Goal: Navigation & Orientation: Find specific page/section

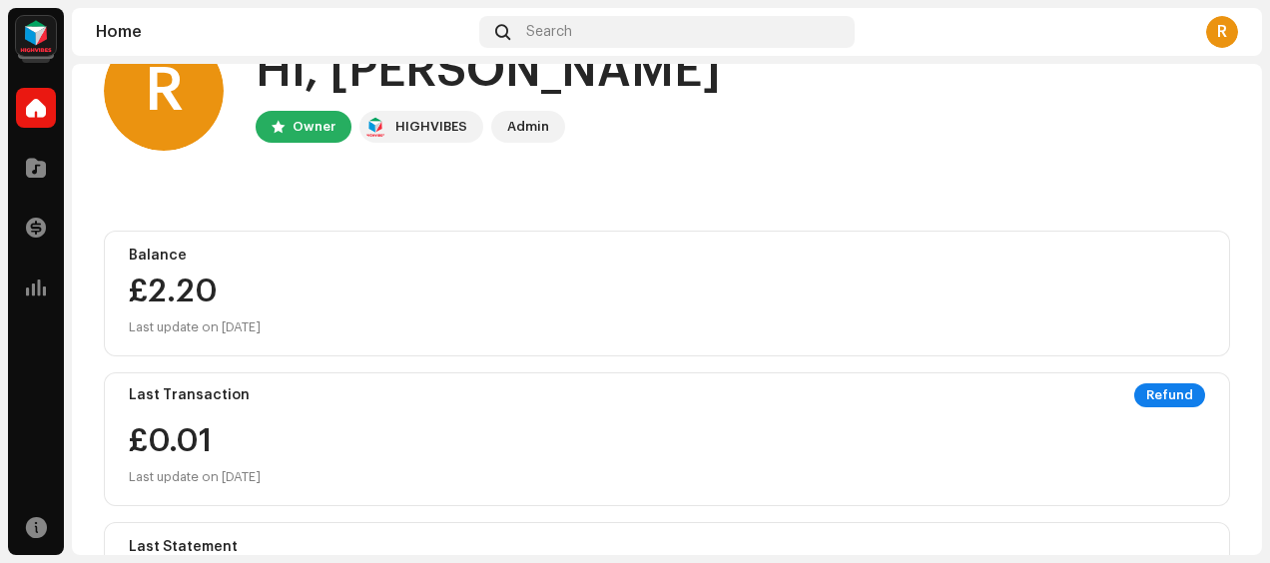
scroll to position [104, 0]
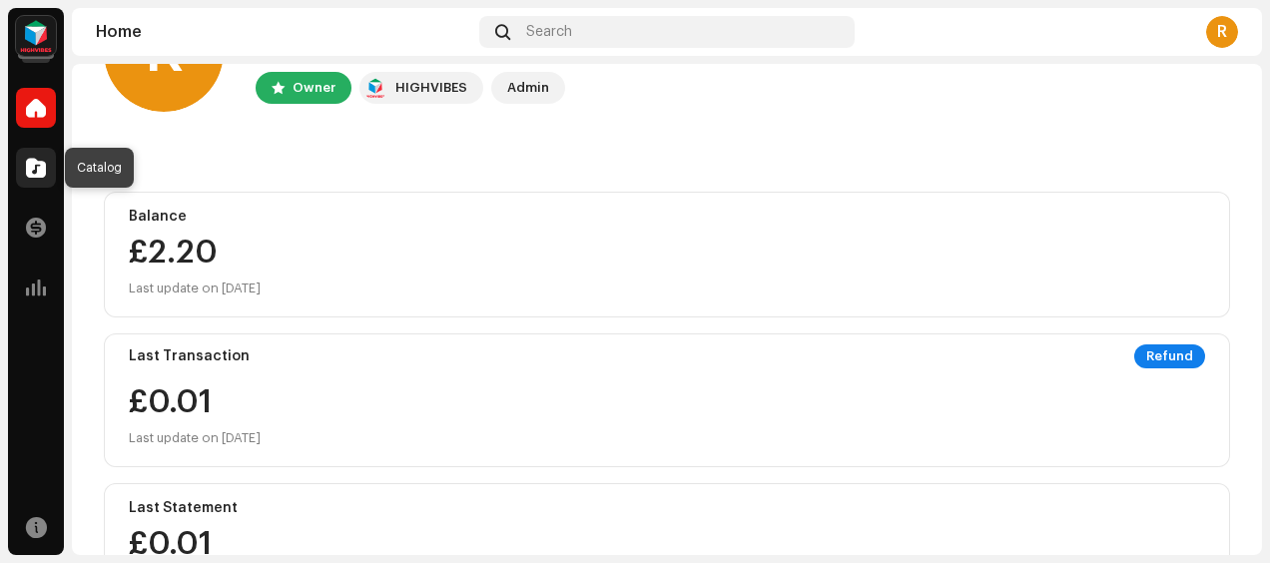
click at [32, 168] on span at bounding box center [36, 168] width 20 height 16
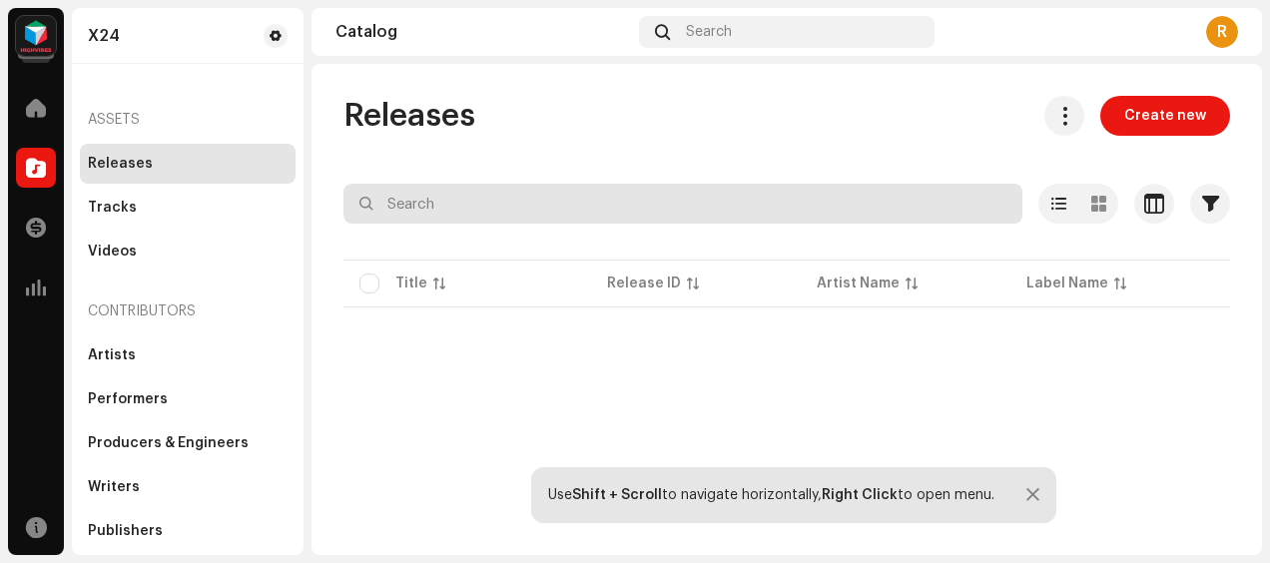
click at [555, 192] on input "text" at bounding box center [683, 204] width 679 height 40
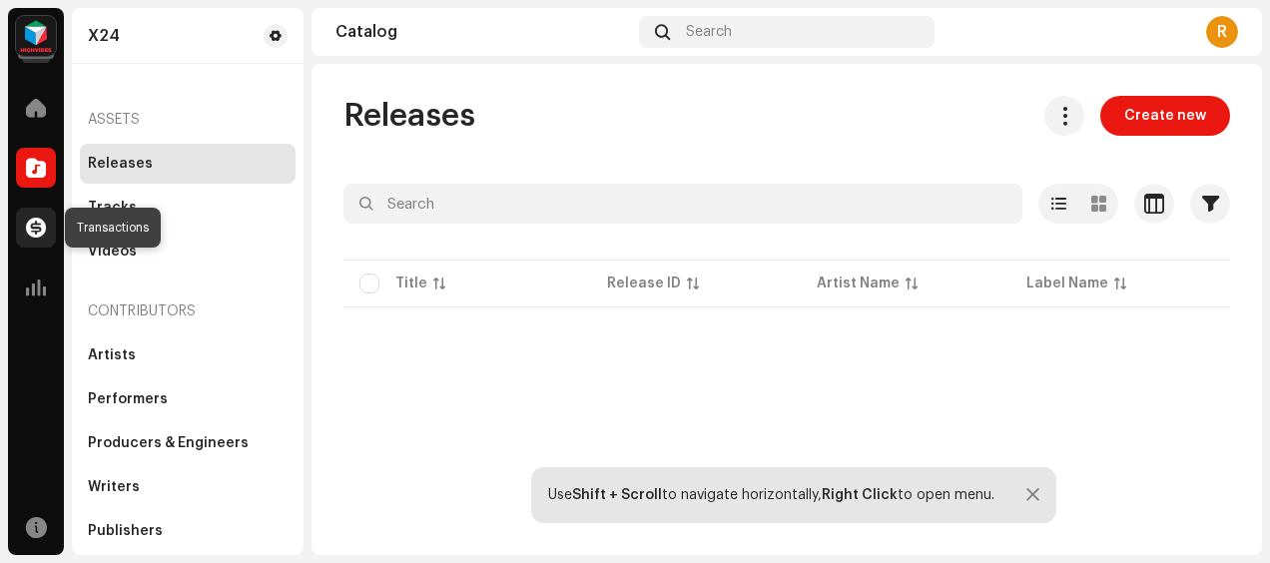
click at [35, 228] on span at bounding box center [36, 228] width 20 height 16
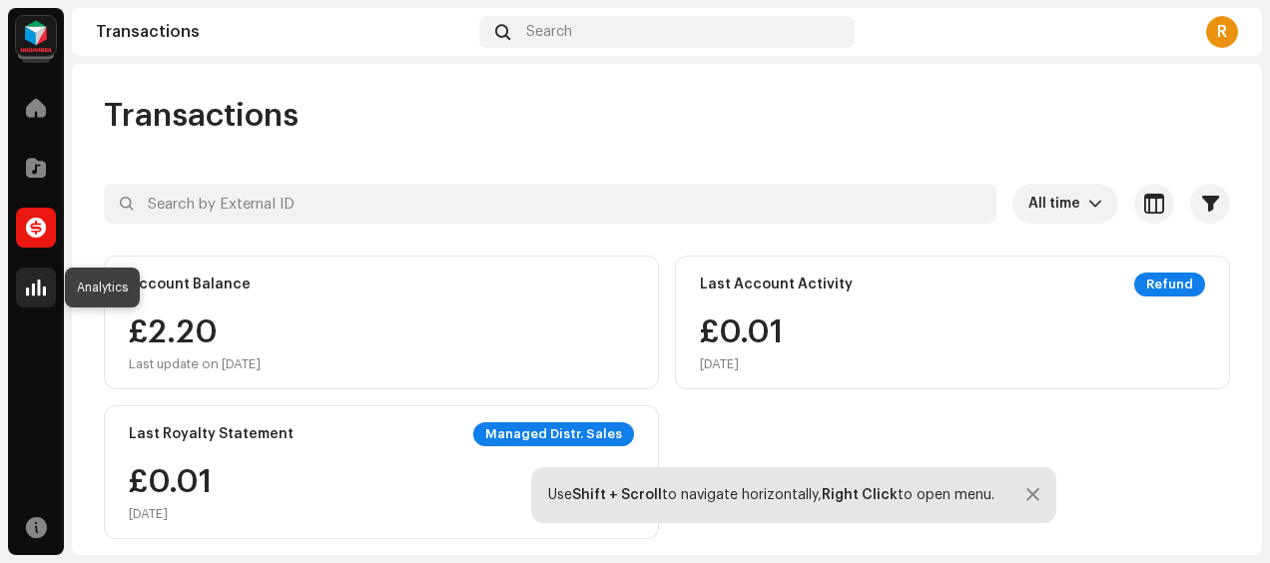
click at [38, 280] on span at bounding box center [36, 288] width 20 height 16
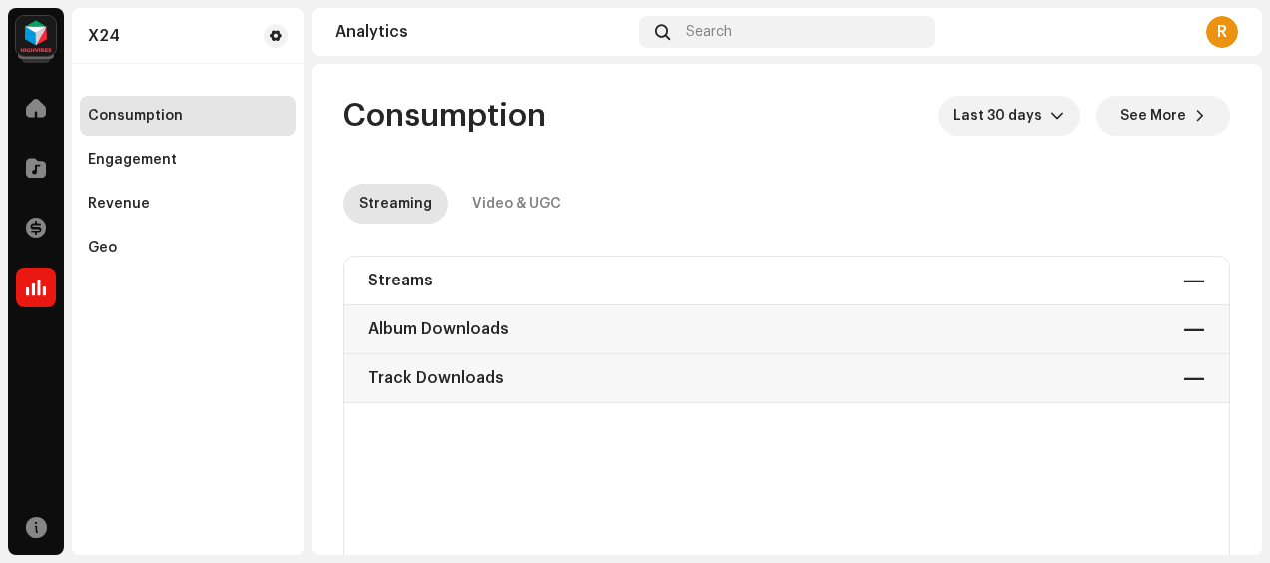
click at [1185, 280] on div "Streams — Album Downloads — Track Downloads —" at bounding box center [787, 330] width 885 height 147
click at [42, 114] on span at bounding box center [36, 108] width 20 height 16
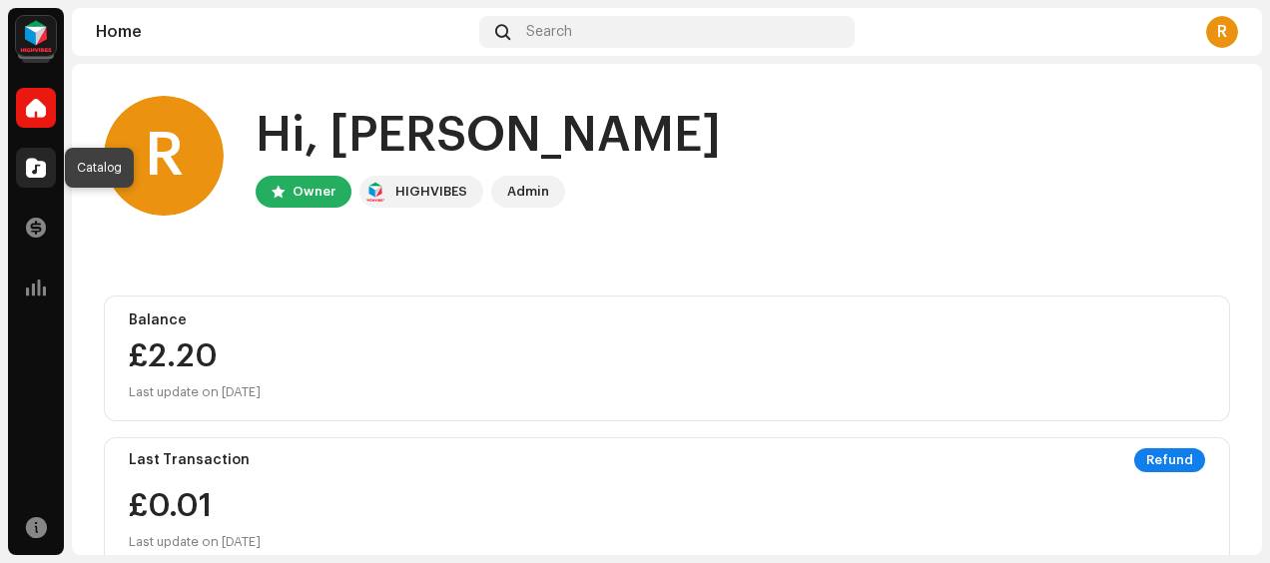
click at [38, 160] on span at bounding box center [36, 168] width 20 height 16
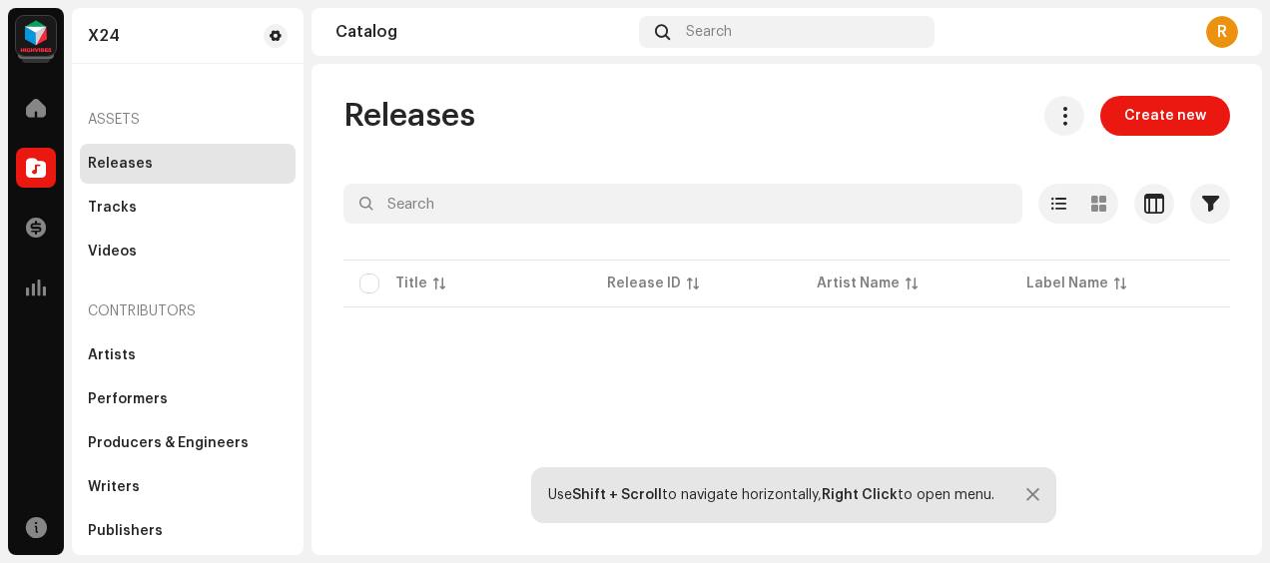
click at [410, 282] on p-table "Title Release ID Artist Name Label Name UPC Creation Date Tracks Duration" at bounding box center [787, 284] width 887 height 56
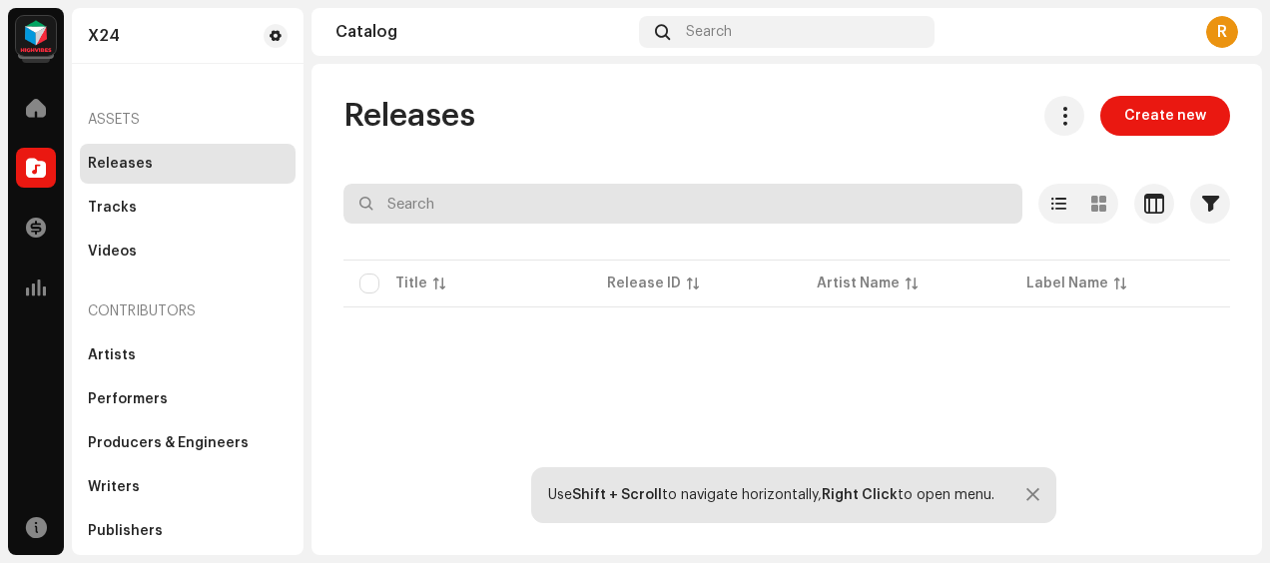
click at [465, 212] on input "text" at bounding box center [683, 204] width 679 height 40
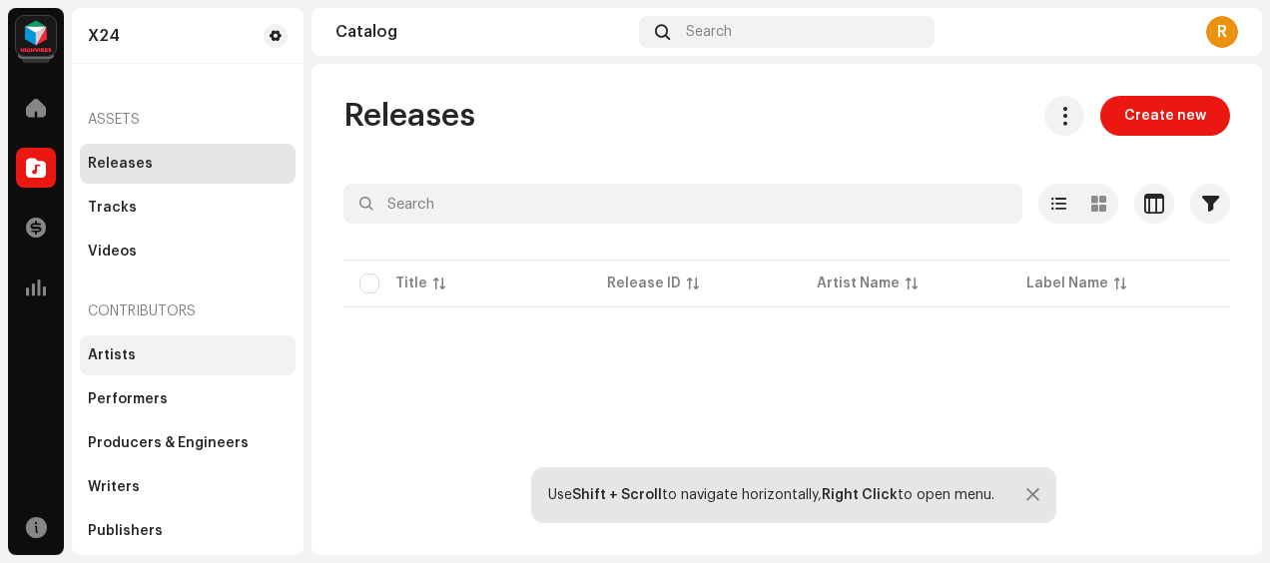
click at [110, 350] on div "Artists" at bounding box center [112, 356] width 48 height 16
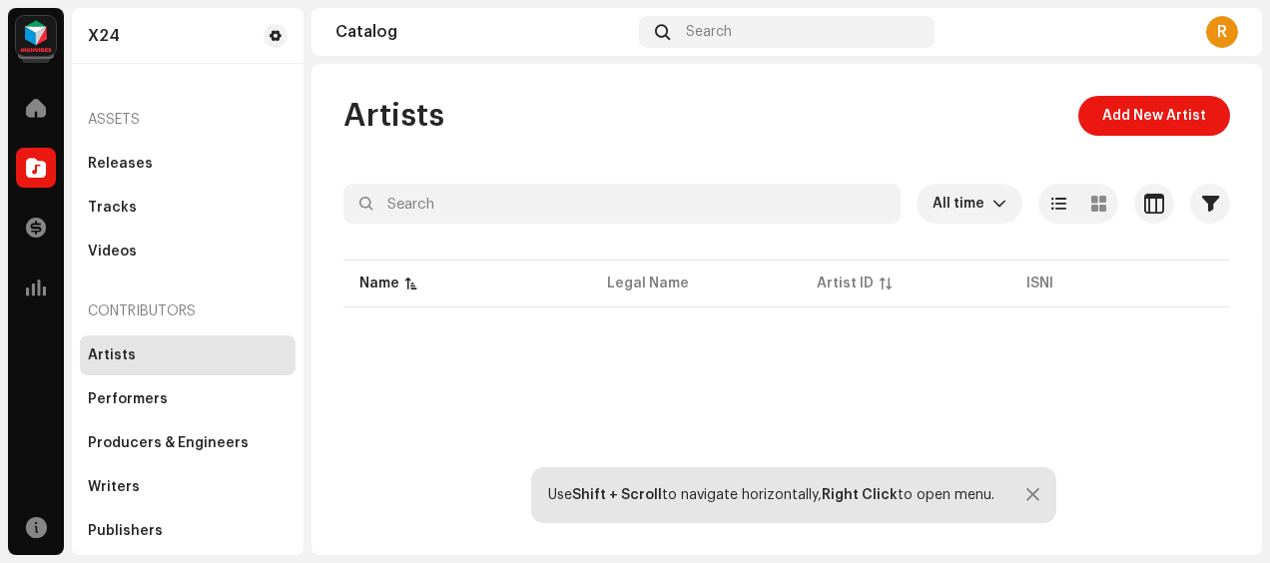
click at [110, 350] on div "Artists" at bounding box center [112, 356] width 48 height 16
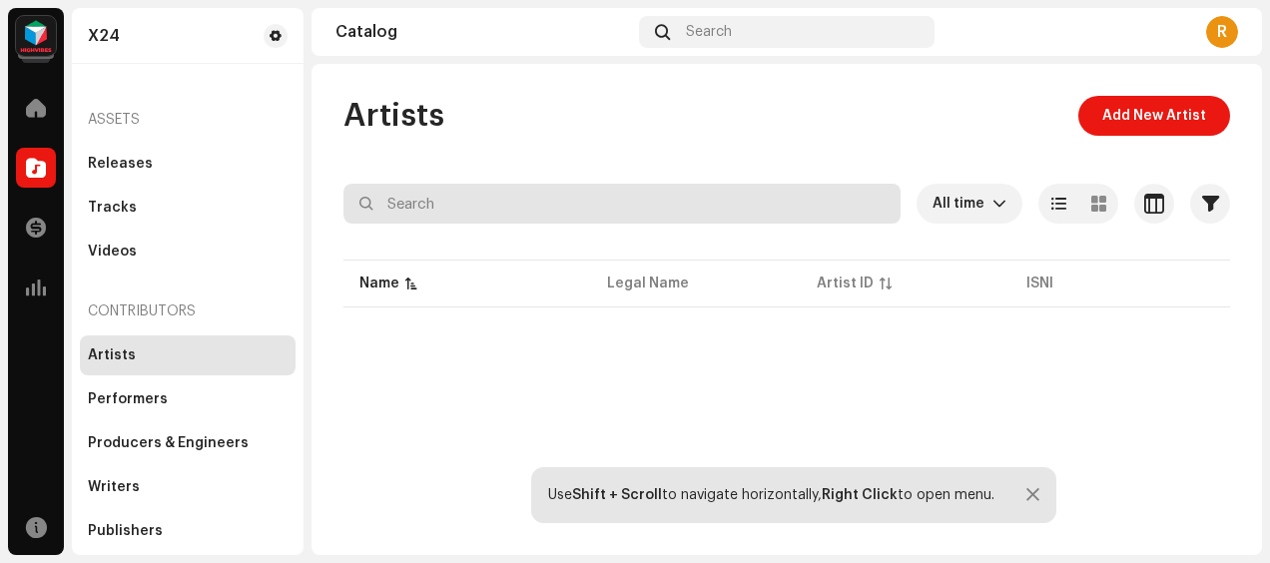
click at [491, 210] on input "text" at bounding box center [622, 204] width 557 height 40
type input "don dayve"
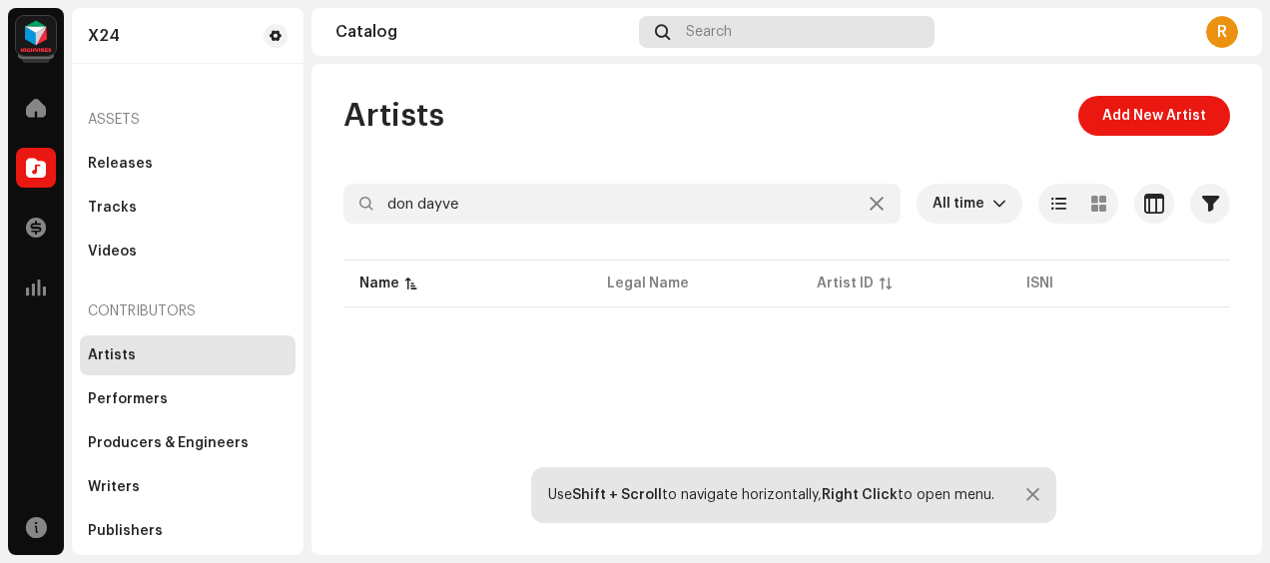
click at [730, 25] on span "Search" at bounding box center [709, 32] width 46 height 16
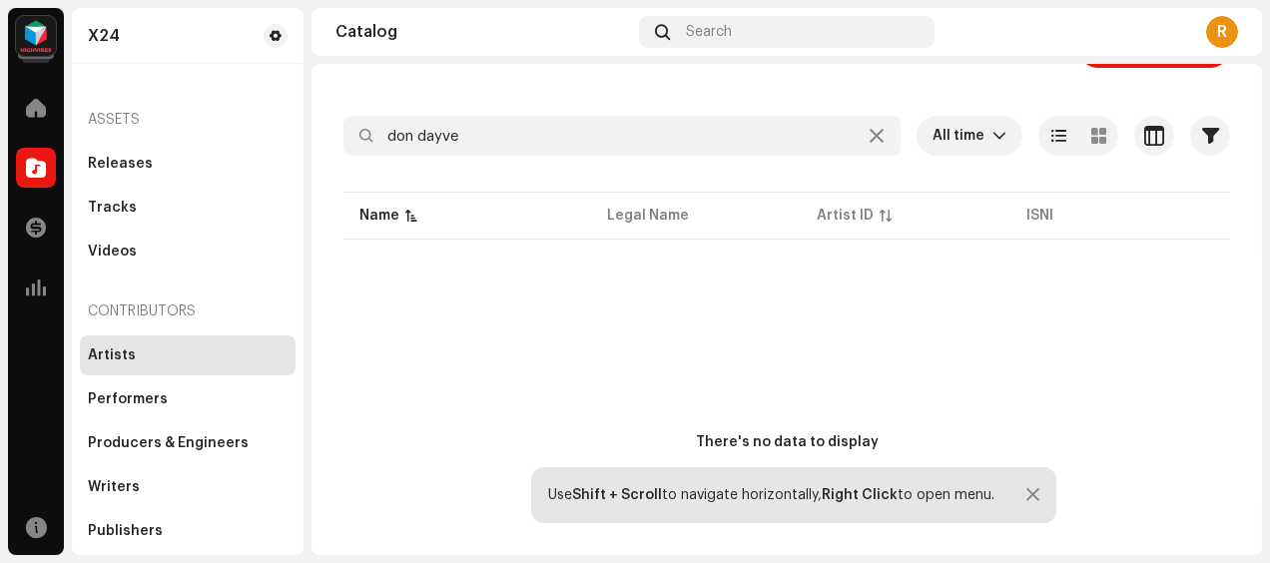
scroll to position [67, 0]
click at [155, 390] on div "Performers" at bounding box center [188, 400] width 216 height 40
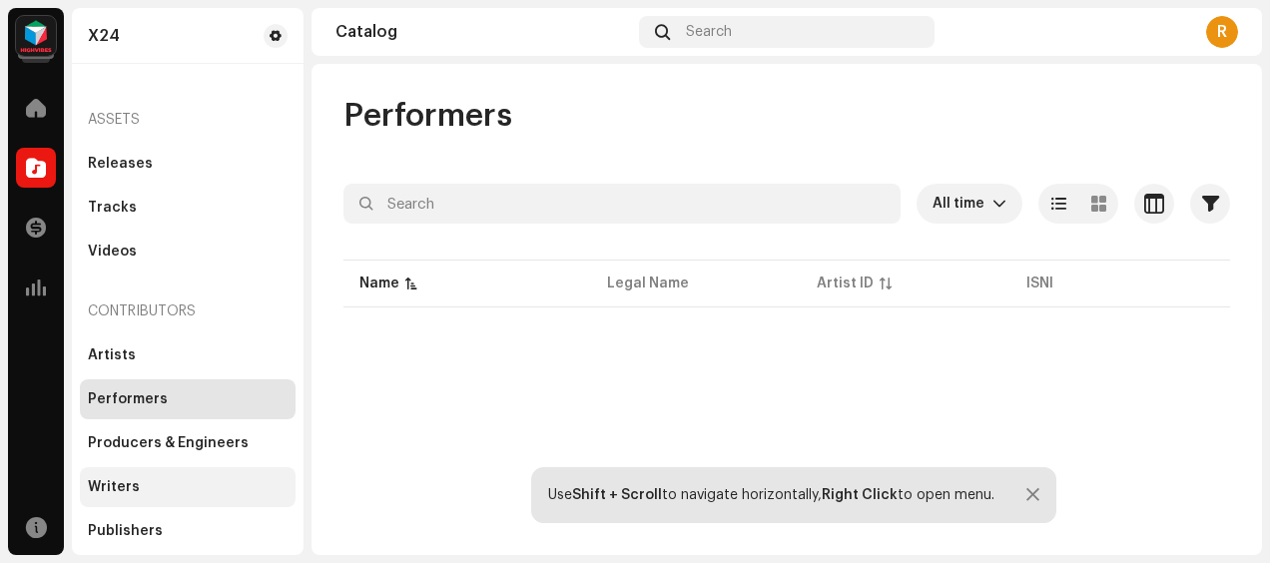
click at [120, 481] on div "Writers" at bounding box center [114, 487] width 52 height 16
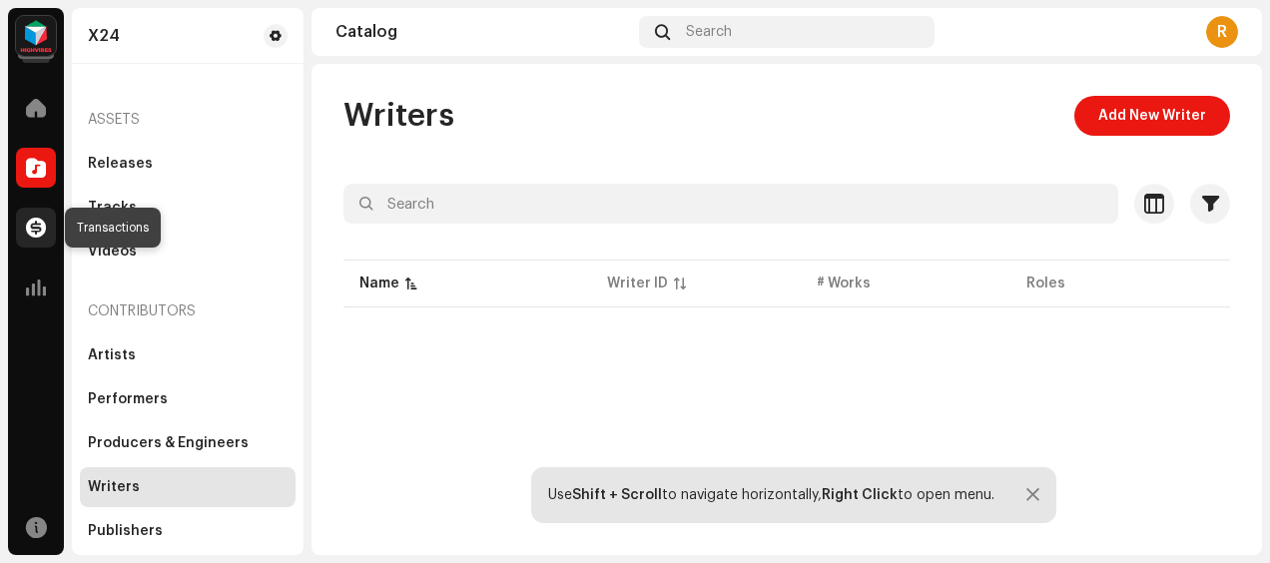
click at [40, 229] on span at bounding box center [36, 228] width 20 height 16
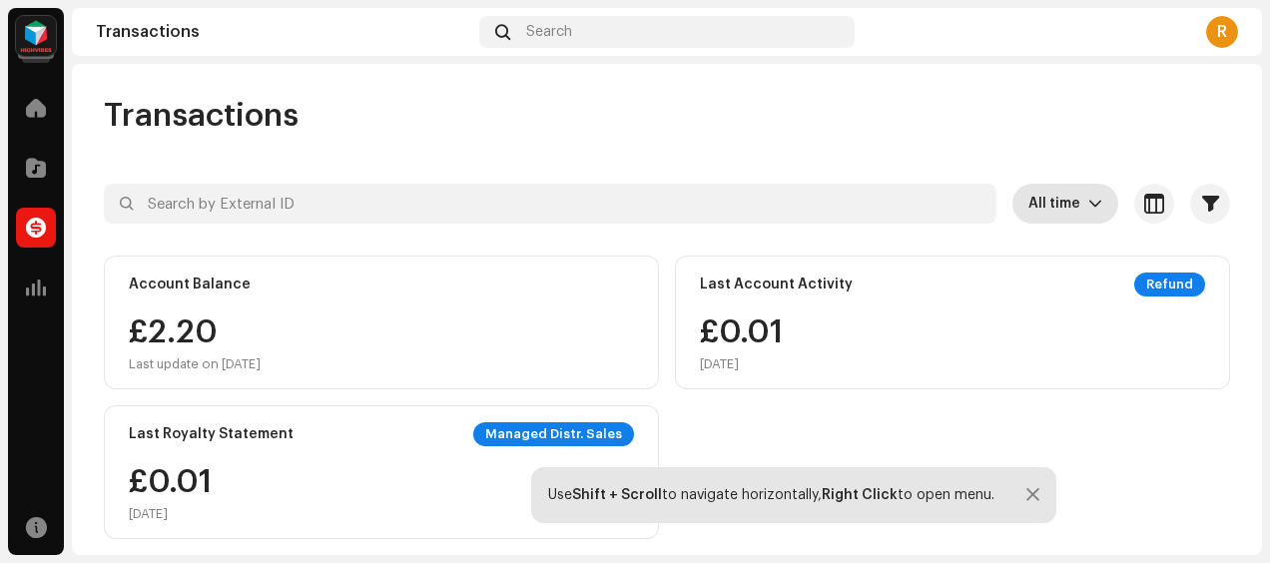
click at [1091, 203] on p-select "All time" at bounding box center [1066, 204] width 106 height 40
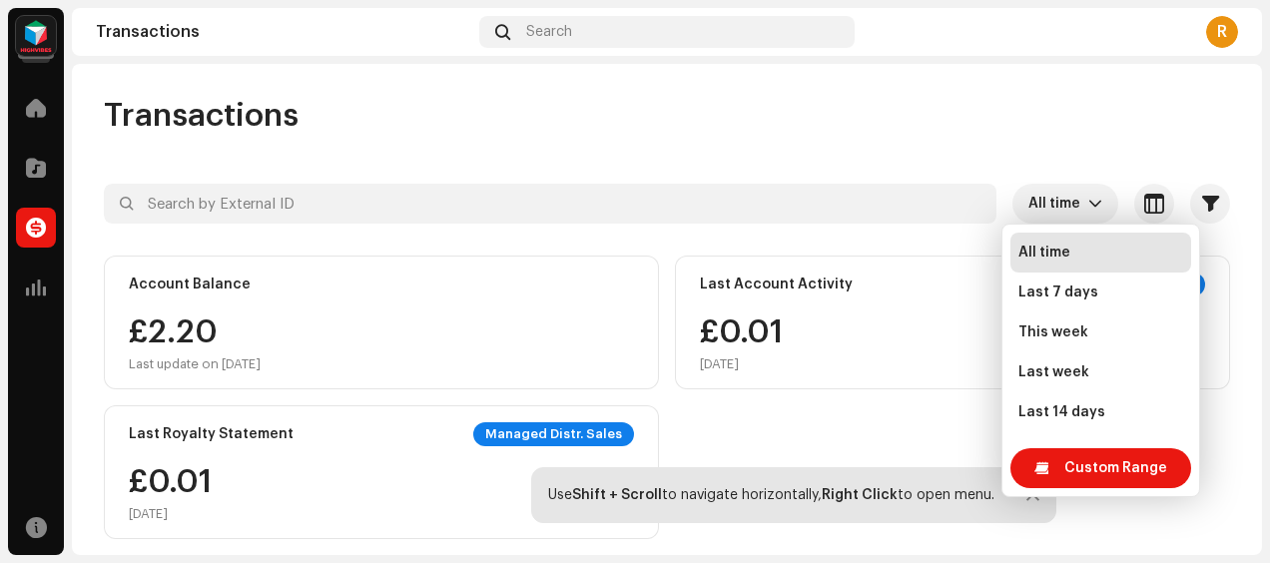
click at [1064, 107] on div "Transactions" at bounding box center [667, 116] width 1127 height 40
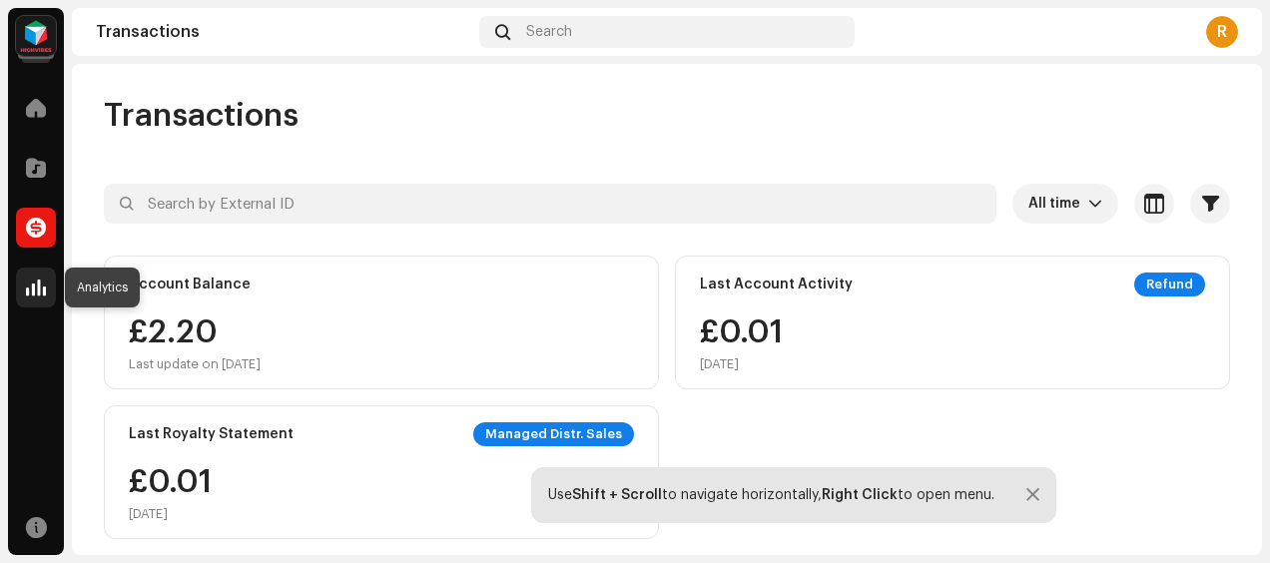
click at [30, 281] on span at bounding box center [36, 288] width 20 height 16
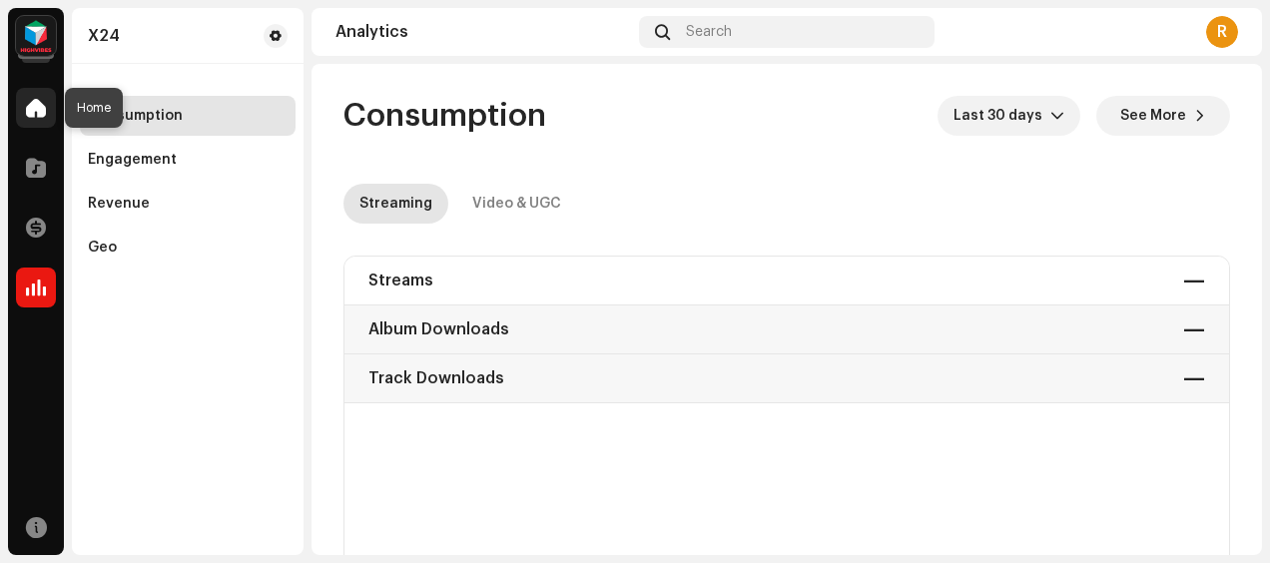
click at [35, 114] on span at bounding box center [36, 108] width 20 height 16
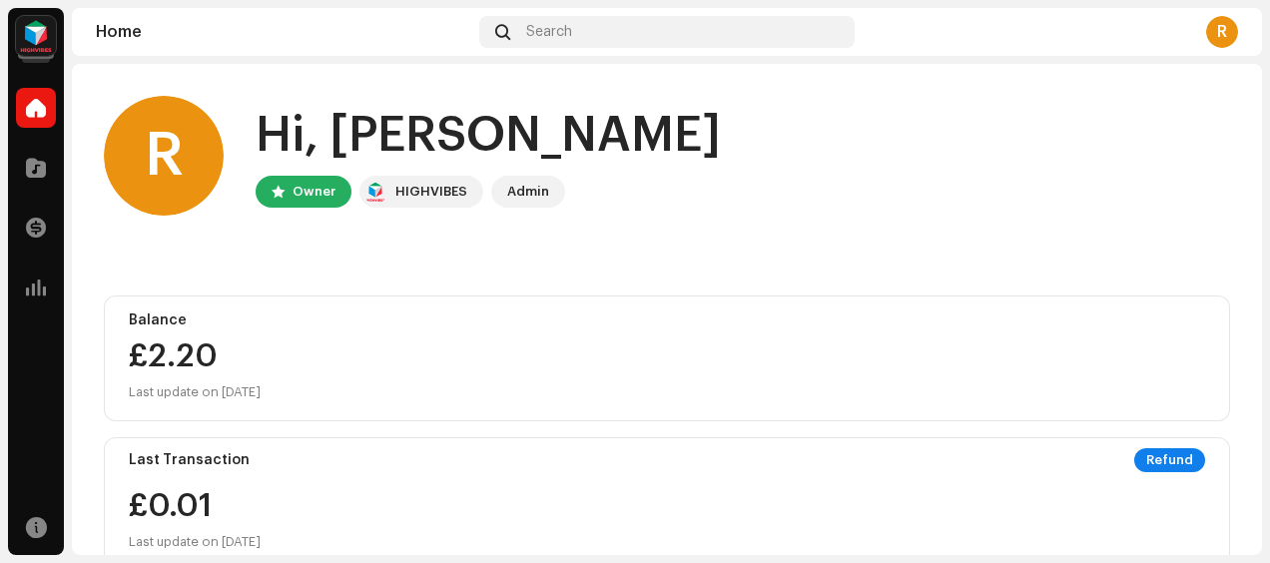
click at [526, 191] on div "Admin" at bounding box center [528, 192] width 42 height 24
click at [202, 162] on div "R" at bounding box center [164, 156] width 120 height 120
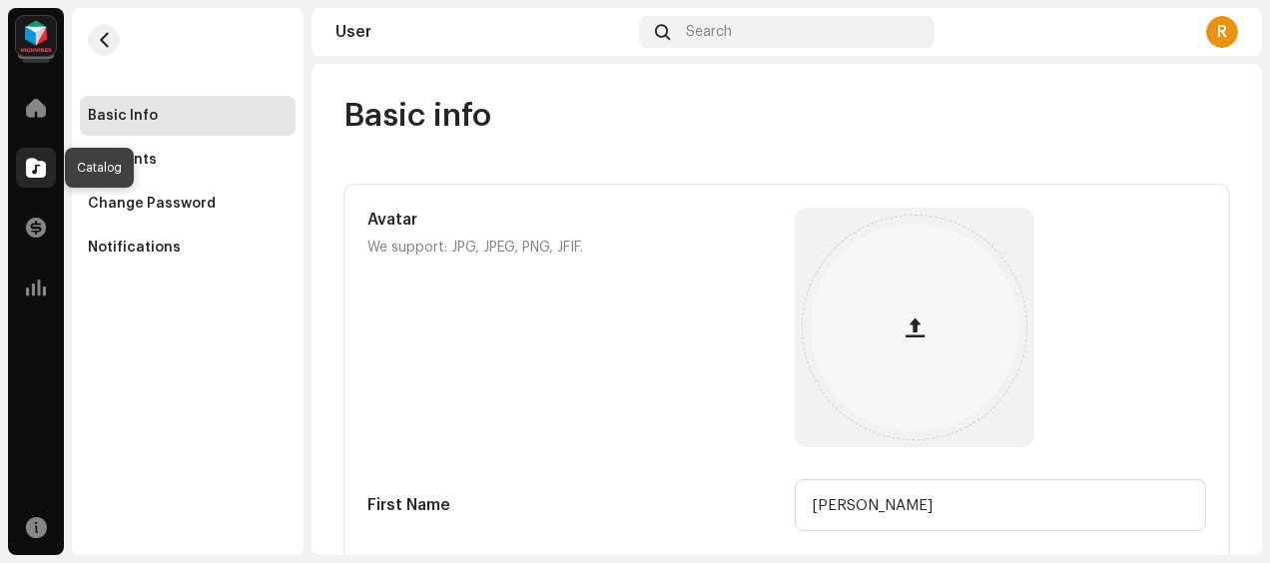
click at [46, 162] on div at bounding box center [36, 168] width 40 height 40
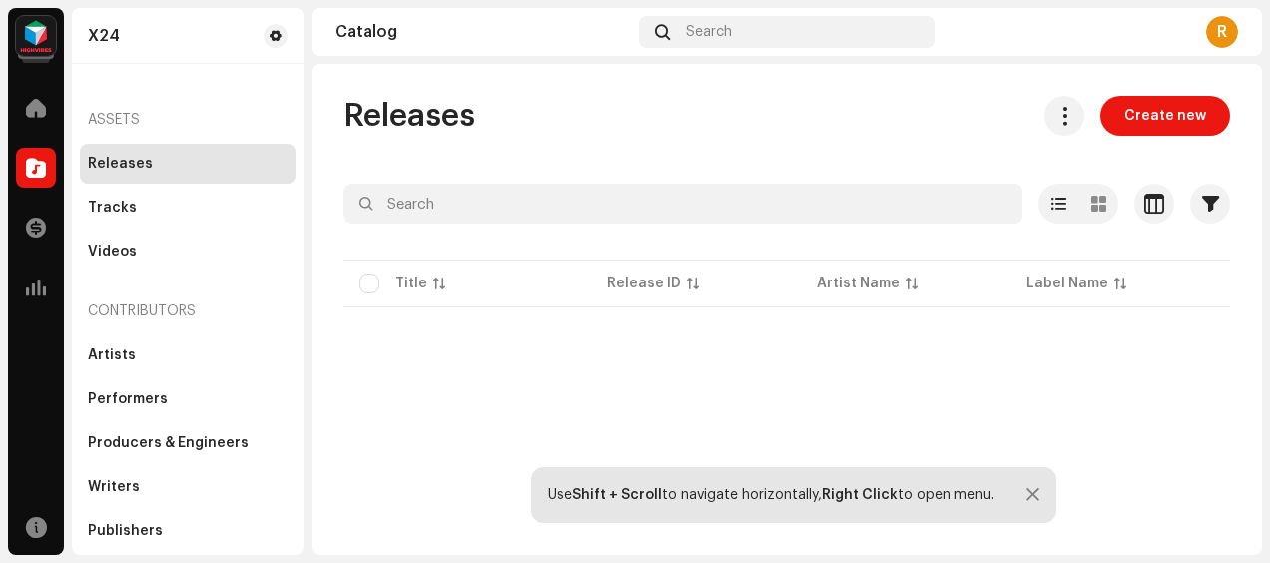
click at [415, 282] on p-table "Title Release ID Artist Name Label Name UPC Creation Date Tracks Duration" at bounding box center [787, 284] width 887 height 56
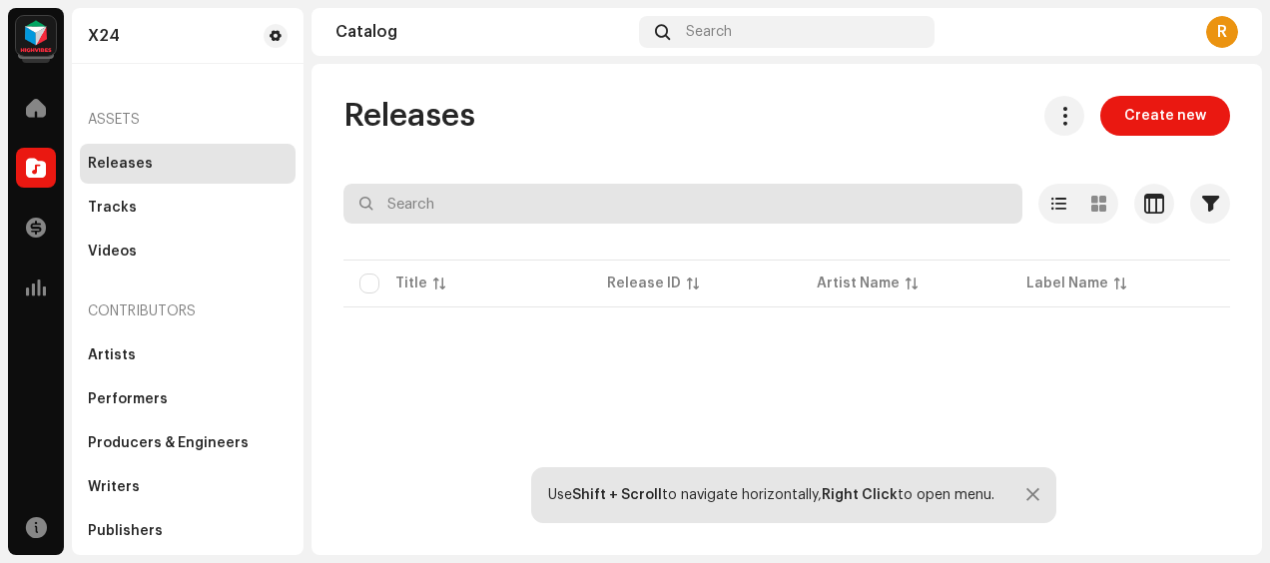
click at [601, 190] on input "text" at bounding box center [683, 204] width 679 height 40
type input "big daddy"
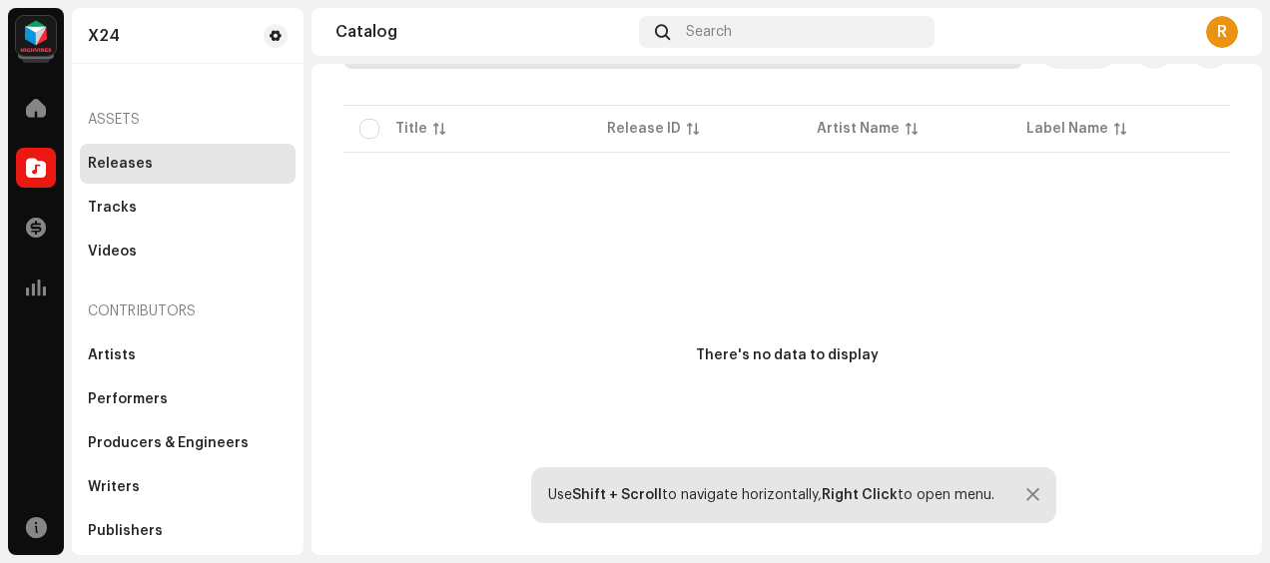
scroll to position [40, 0]
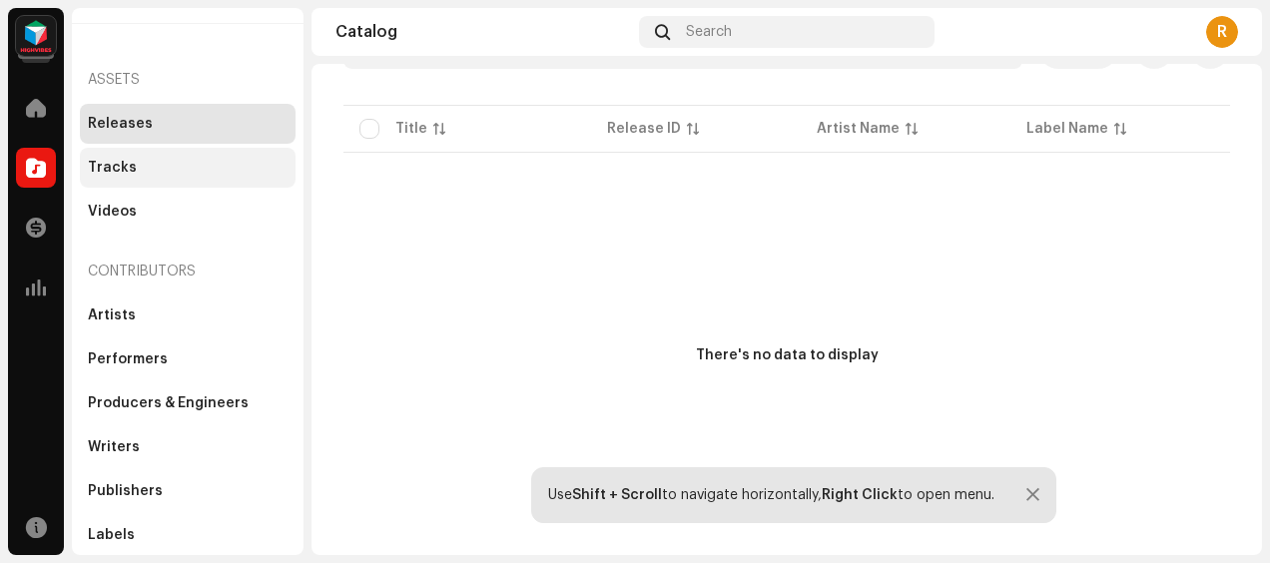
click at [156, 168] on div "Tracks" at bounding box center [188, 168] width 200 height 16
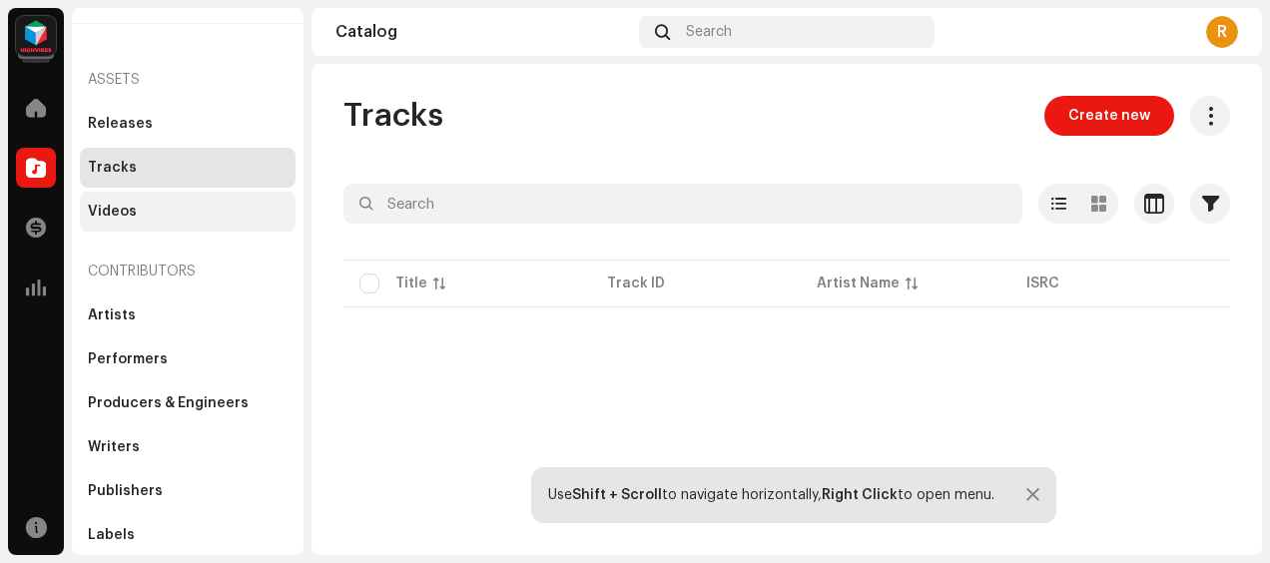
click at [140, 201] on div "Videos" at bounding box center [188, 212] width 216 height 40
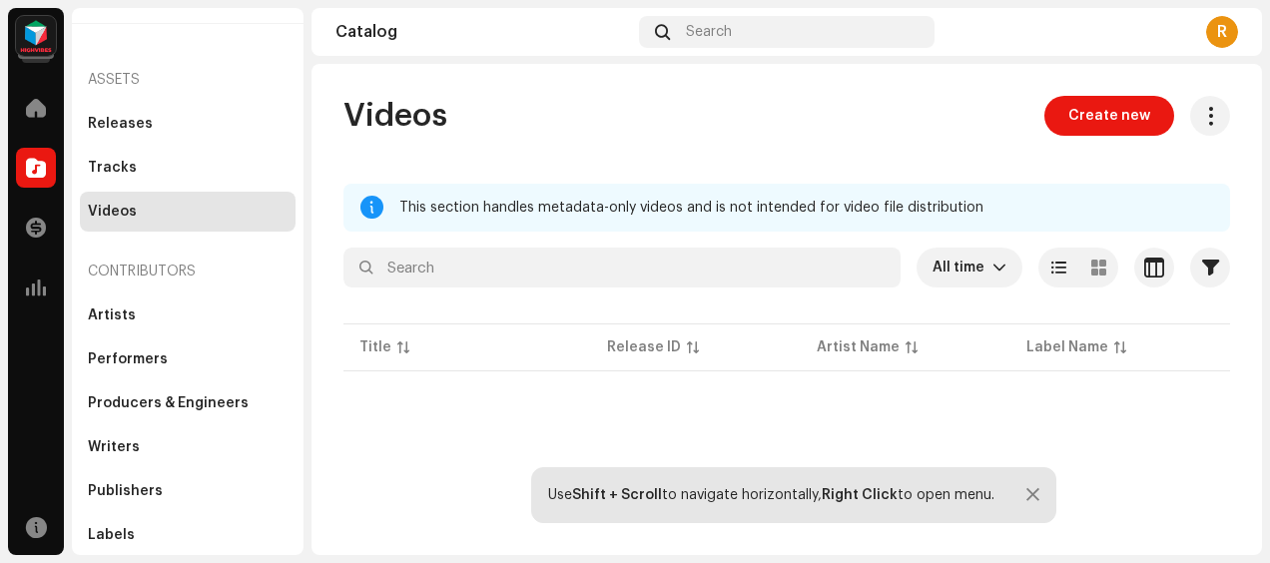
click at [869, 339] on p-table "Title Release ID Artist Name Label Name UPC Video ISRC Creation Date" at bounding box center [787, 348] width 887 height 56
click at [1219, 35] on div "R" at bounding box center [1223, 32] width 32 height 32
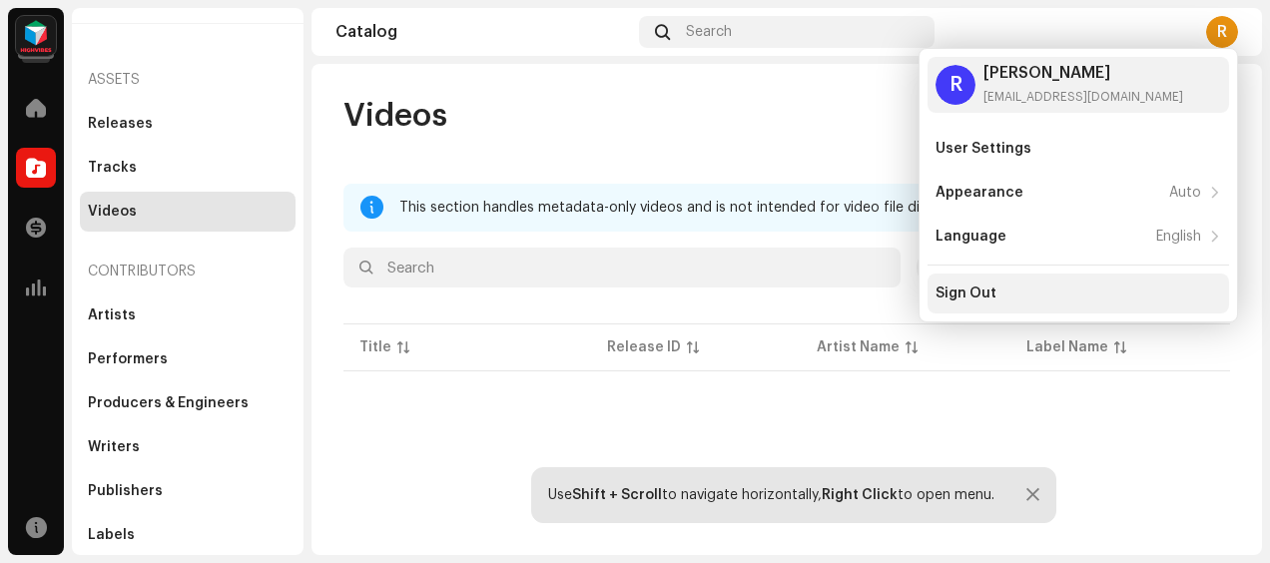
click at [1019, 286] on div "Sign Out" at bounding box center [1079, 294] width 286 height 16
